Goal: Entertainment & Leisure: Consume media (video, audio)

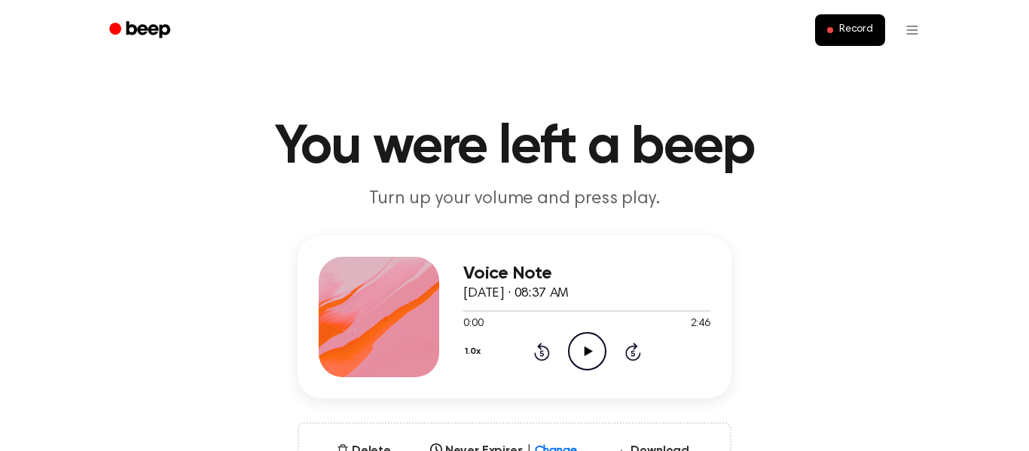
click at [587, 353] on icon at bounding box center [588, 352] width 8 height 10
click at [585, 355] on icon "Pause Audio" at bounding box center [587, 351] width 38 height 38
click at [602, 350] on icon "Play Audio" at bounding box center [587, 351] width 38 height 38
drag, startPoint x: 461, startPoint y: 313, endPoint x: 660, endPoint y: 313, distance: 198.9
click at [660, 313] on div at bounding box center [586, 310] width 247 height 12
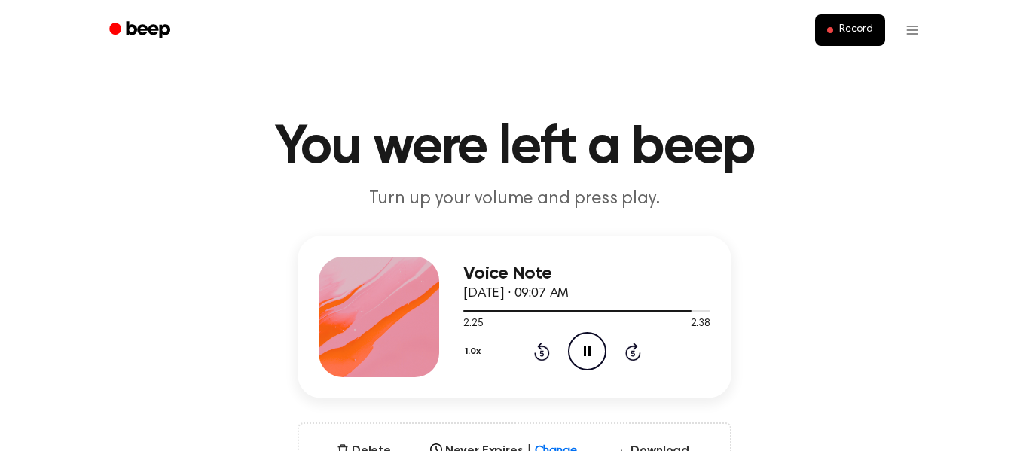
click at [593, 350] on icon "Pause Audio" at bounding box center [587, 351] width 38 height 38
